Goal: Transaction & Acquisition: Purchase product/service

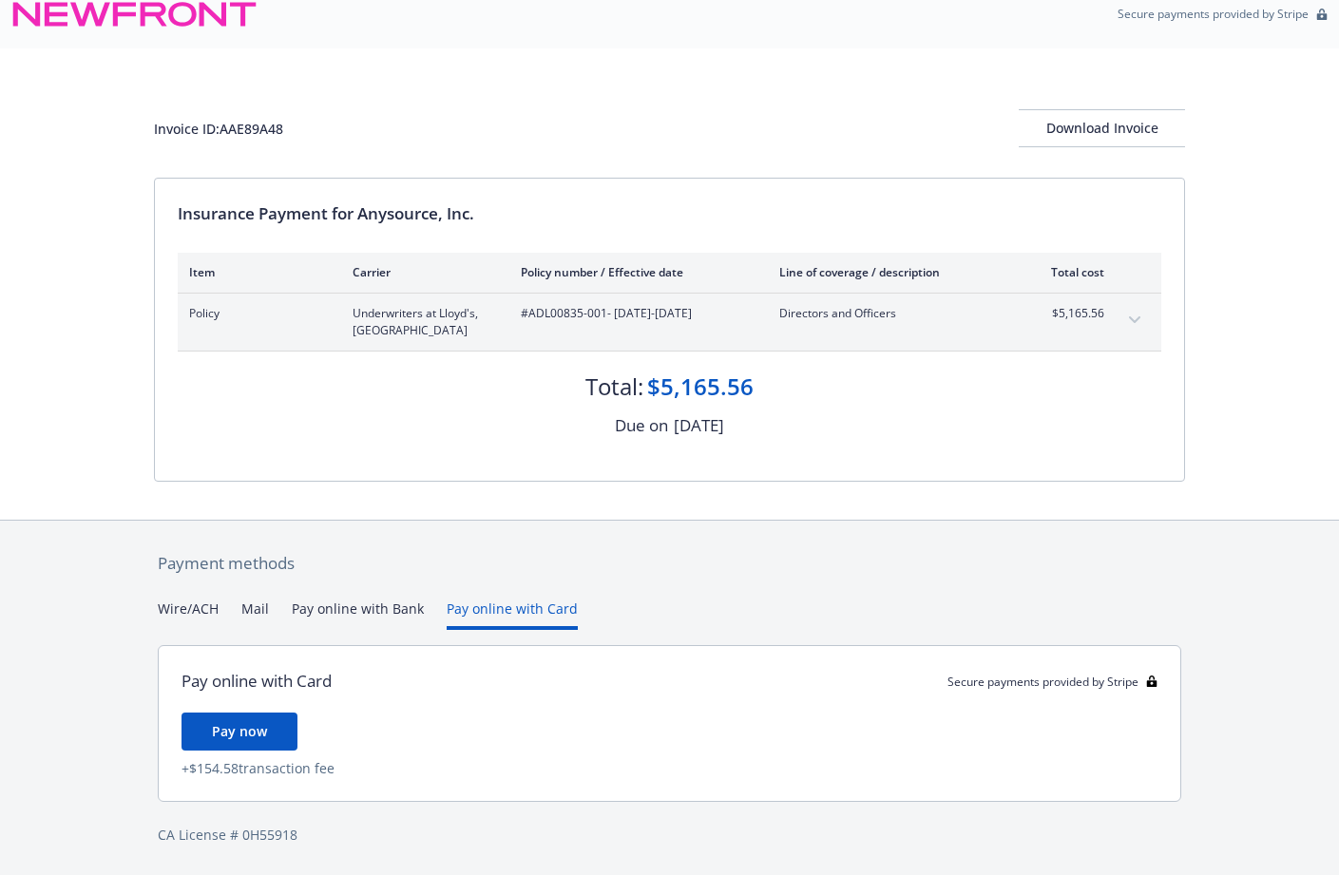
scroll to position [20, 0]
click at [485, 576] on div "Payment methods Wire/ACH Mail Pay online with Bank Pay online with Card Pay onl…" at bounding box center [669, 699] width 1031 height 356
click at [251, 738] on span "Pay now" at bounding box center [239, 731] width 55 height 18
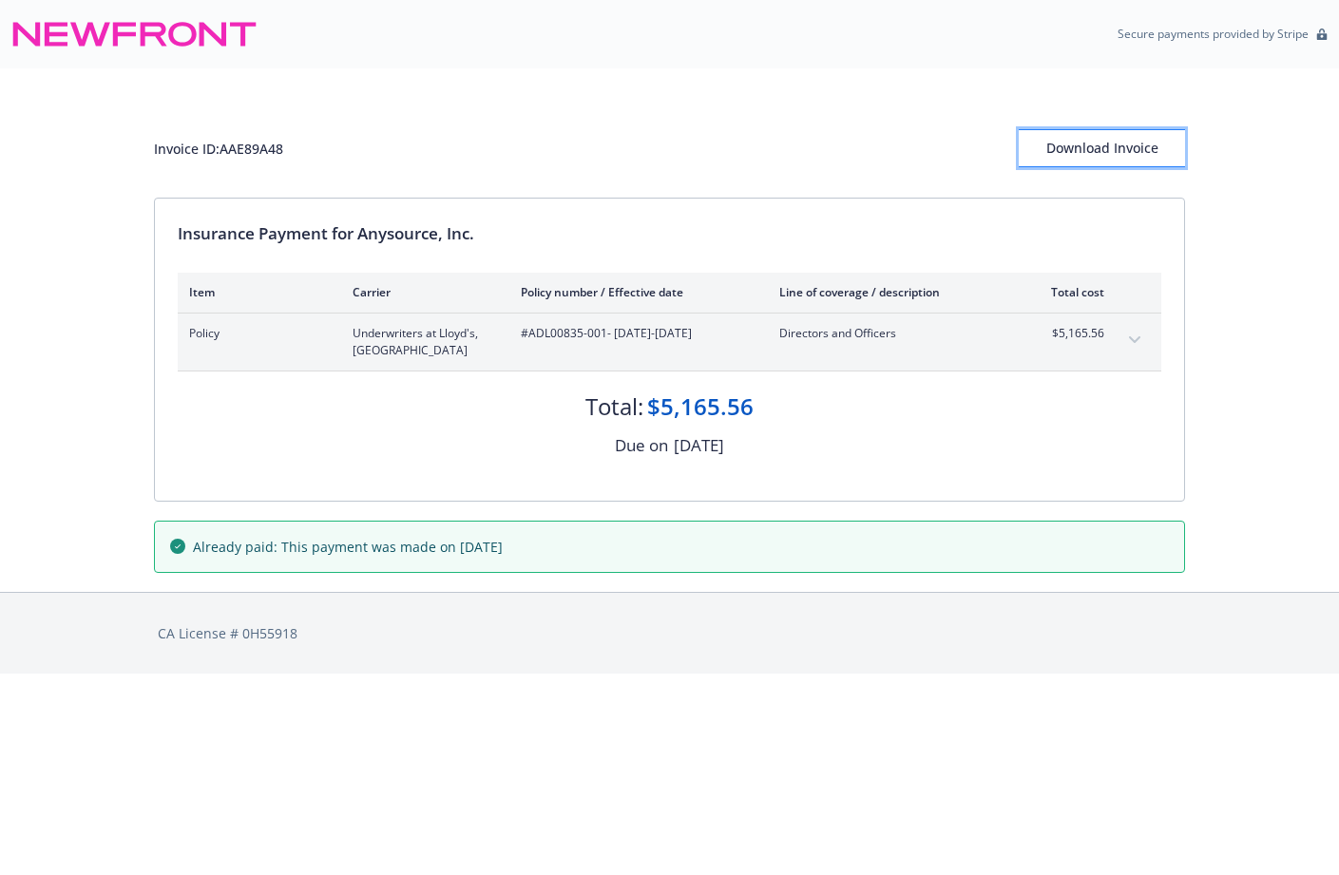
click at [1088, 145] on div "Download Invoice" at bounding box center [1102, 148] width 166 height 36
click at [1120, 152] on div "Download Invoice" at bounding box center [1102, 148] width 166 height 36
